Goal: Task Accomplishment & Management: Use online tool/utility

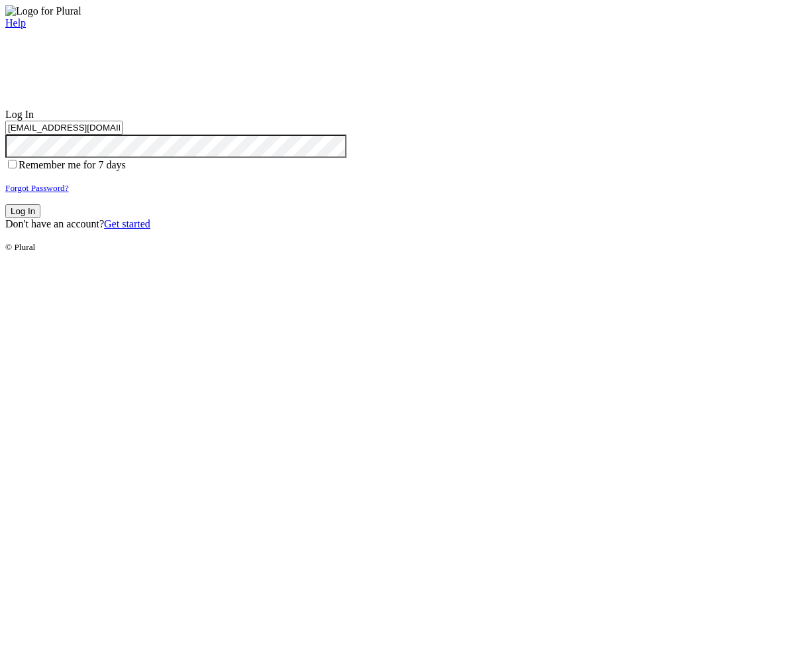
type input "[EMAIL_ADDRESS][DOMAIN_NAME]"
click at [40, 218] on button "Log In" at bounding box center [22, 211] width 35 height 14
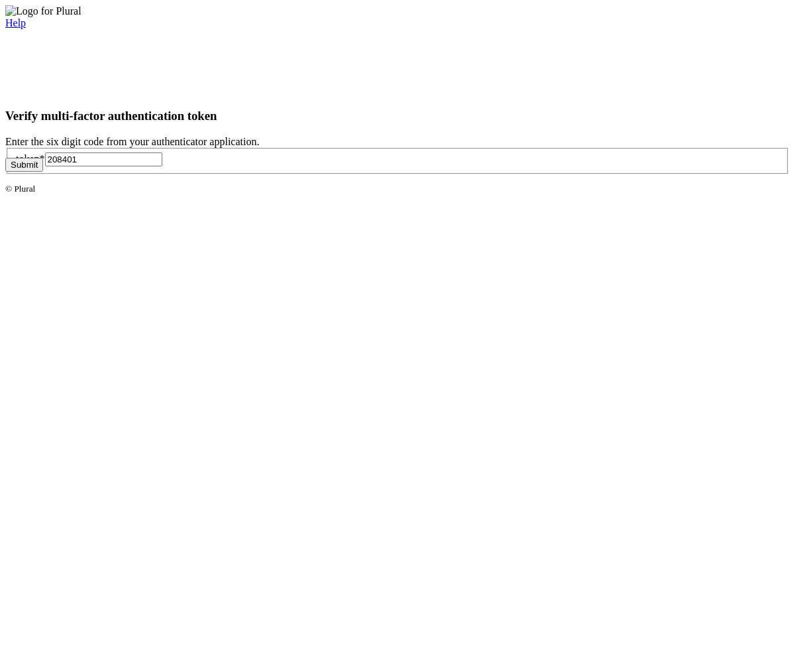
type input "208401"
click at [43, 172] on button "Submit" at bounding box center [24, 165] width 38 height 14
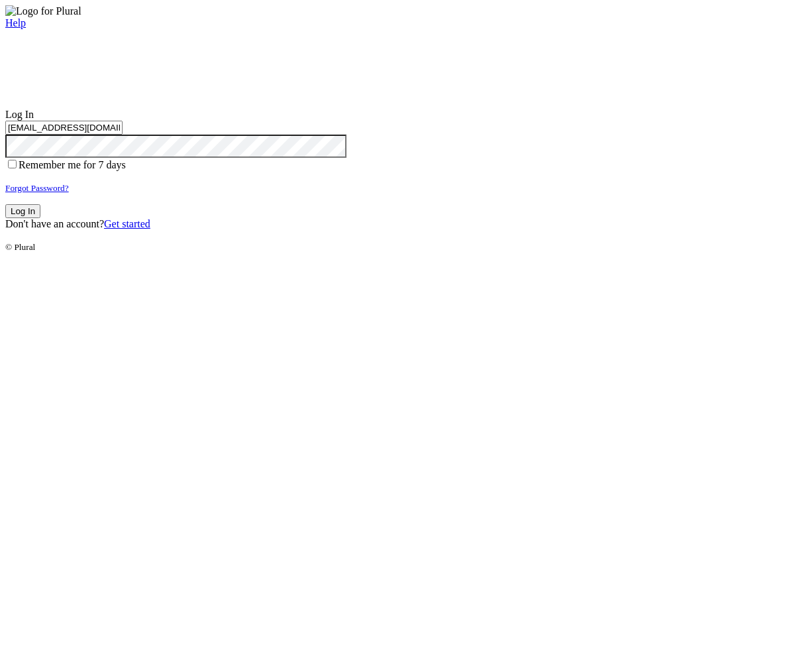
type input "test-1759858729-9@civiceagle.com"
click at [40, 218] on button "Log In" at bounding box center [22, 211] width 35 height 14
